Goal: Information Seeking & Learning: Learn about a topic

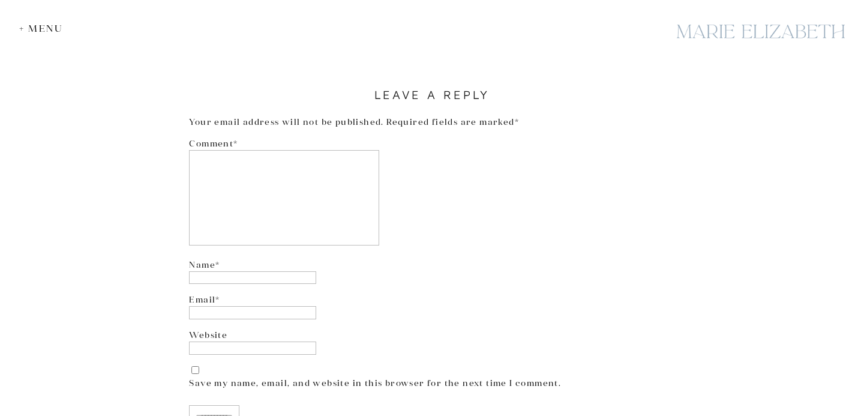
scroll to position [5644, 0]
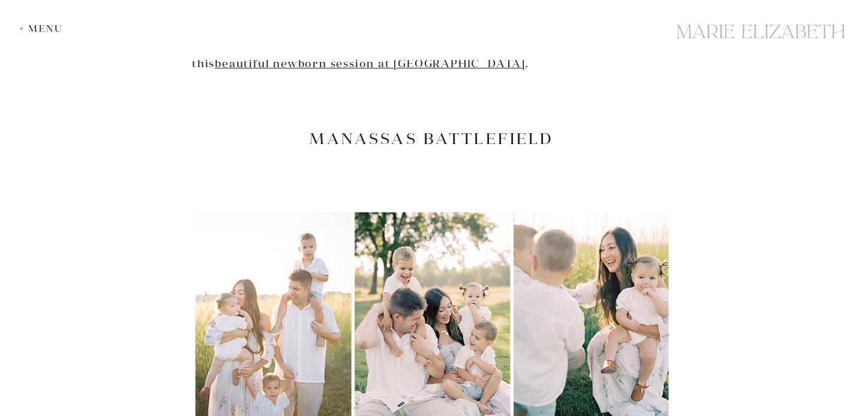
scroll to position [1606, 0]
click at [431, 130] on h2 "Manassas Battlefield" at bounding box center [432, 139] width 480 height 19
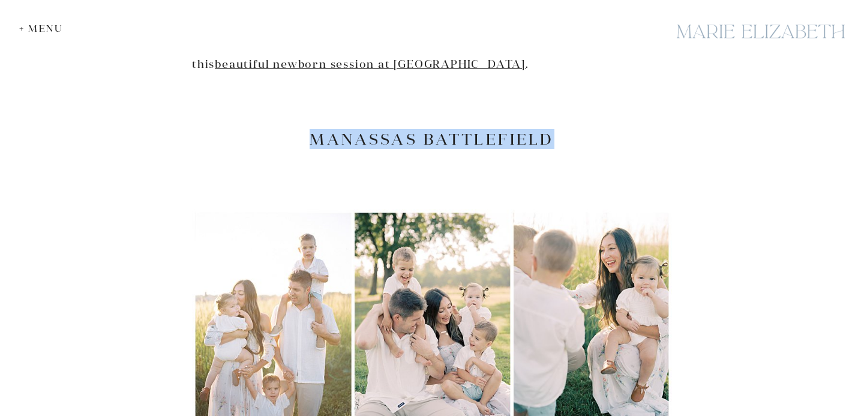
click at [431, 130] on h2 "Manassas Battlefield" at bounding box center [432, 139] width 480 height 19
copy div "Manassas Battlefield"
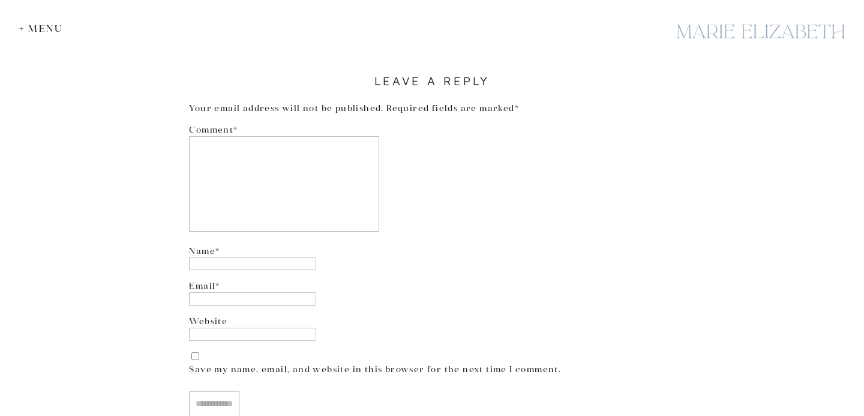
scroll to position [5590, 0]
